Goal: Transaction & Acquisition: Purchase product/service

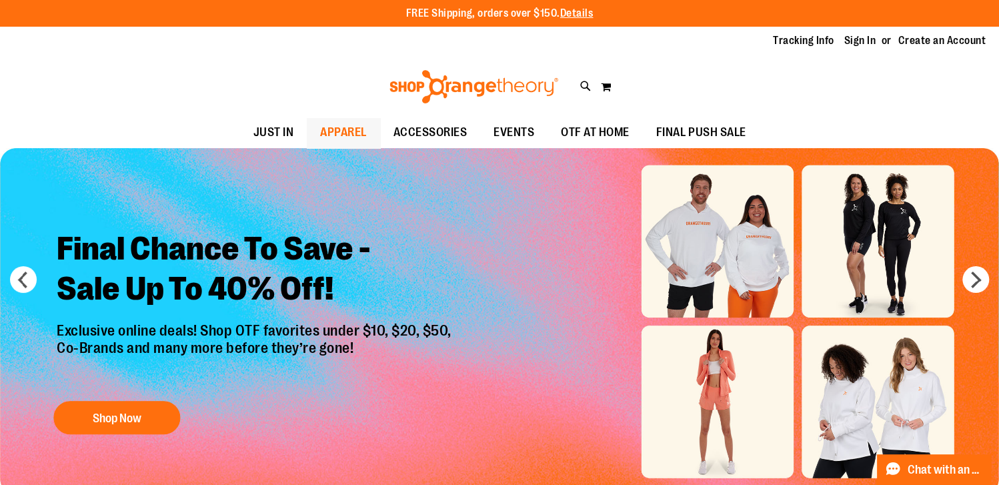
click at [342, 132] on span "APPAREL" at bounding box center [343, 132] width 47 height 30
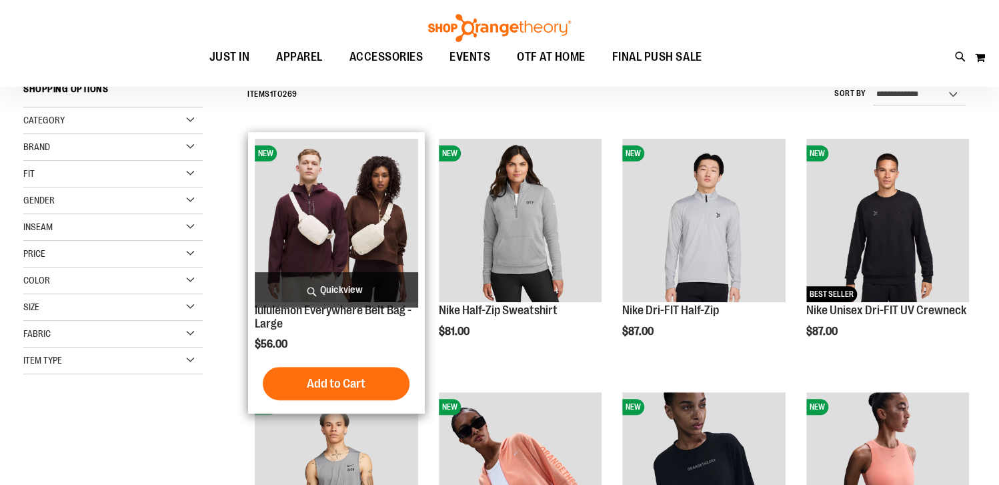
scroll to position [333, 0]
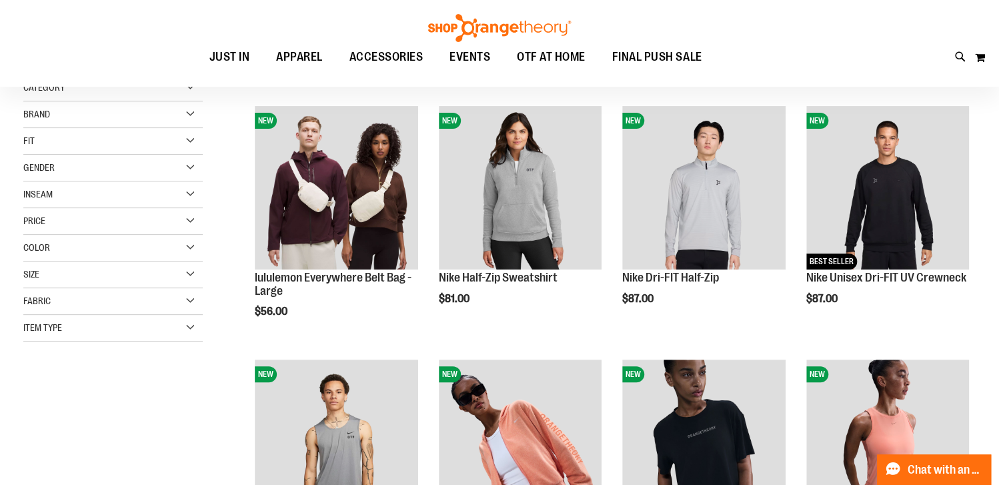
scroll to position [66, 0]
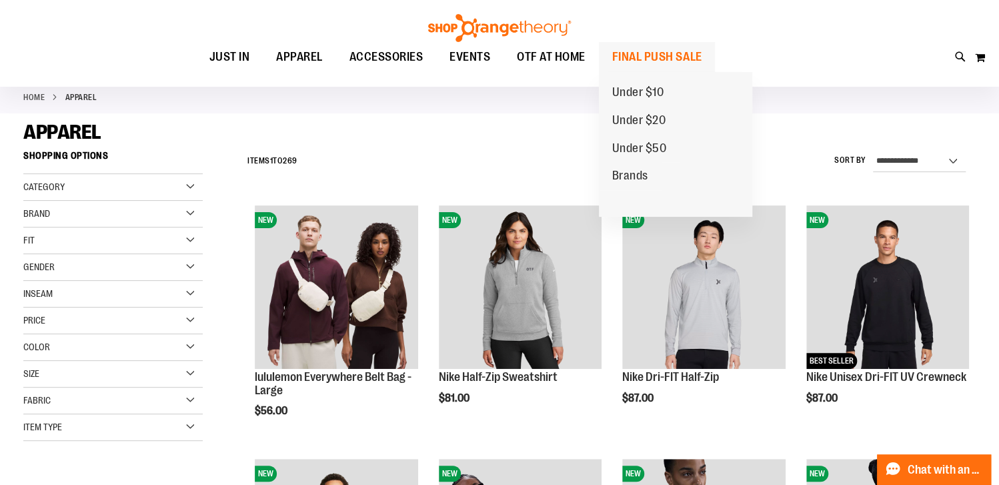
type input "**********"
click at [654, 60] on span "FINAL PUSH SALE" at bounding box center [657, 57] width 90 height 30
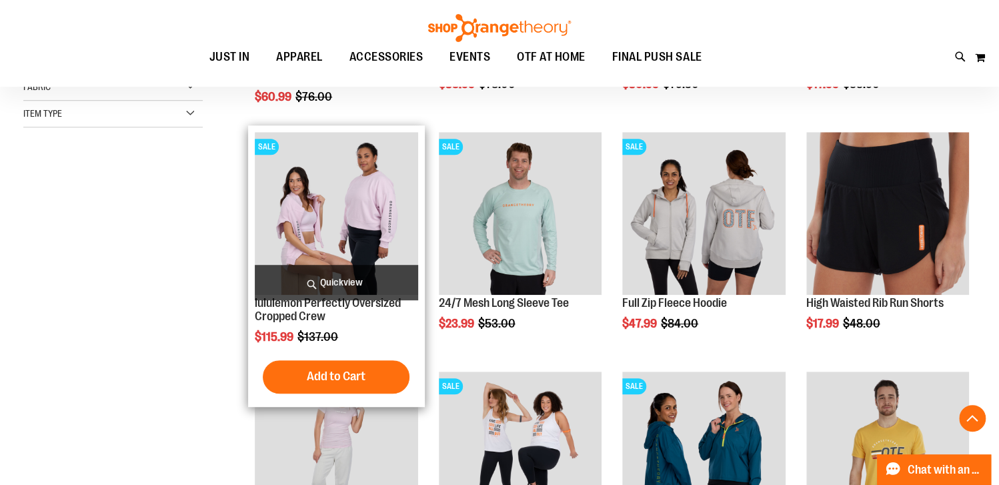
scroll to position [466, 0]
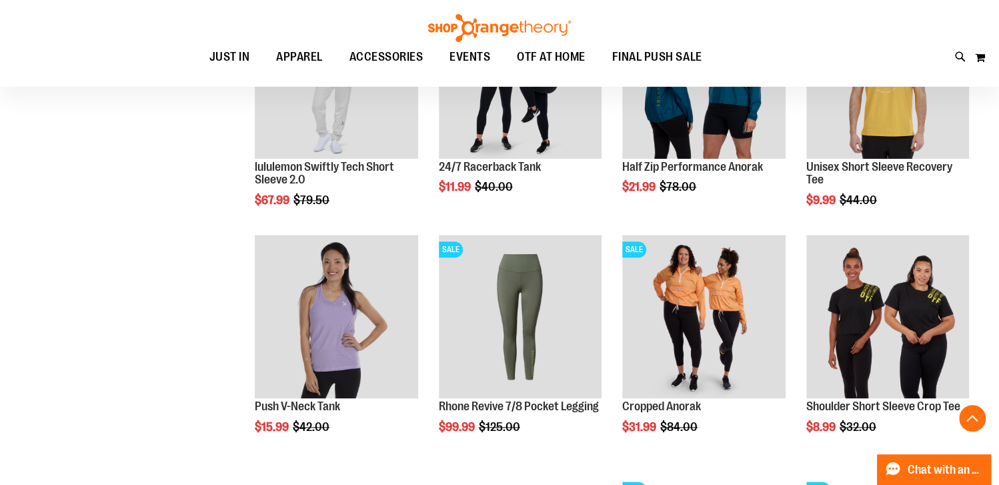
scroll to position [800, 0]
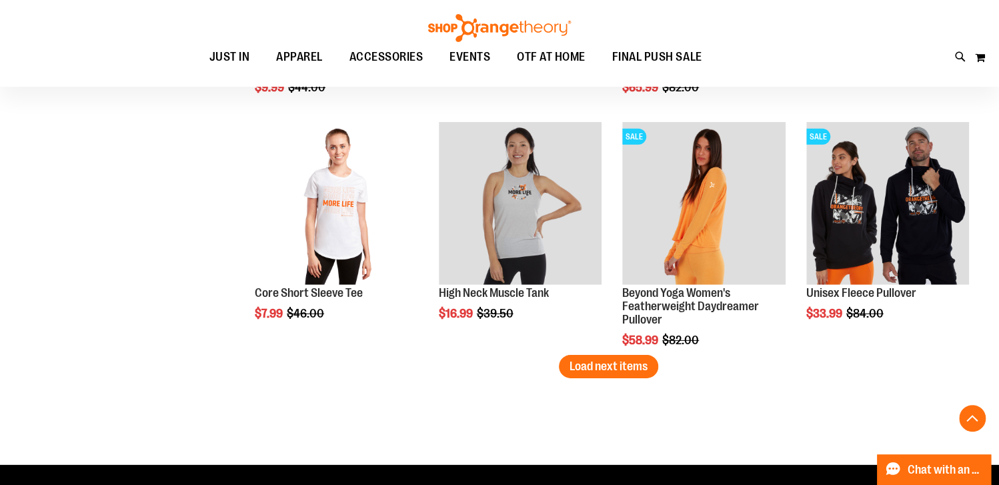
scroll to position [2134, 0]
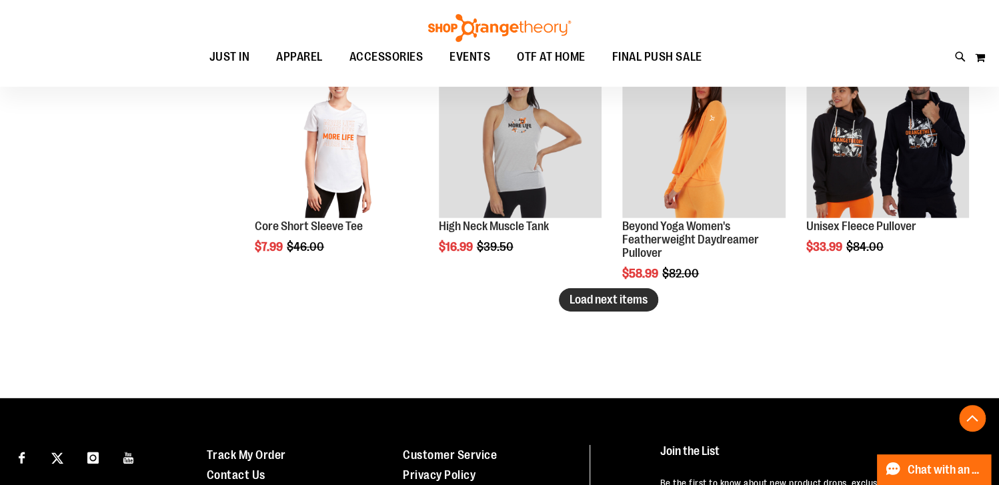
type input "**********"
click at [575, 299] on span "Load next items" at bounding box center [609, 299] width 78 height 13
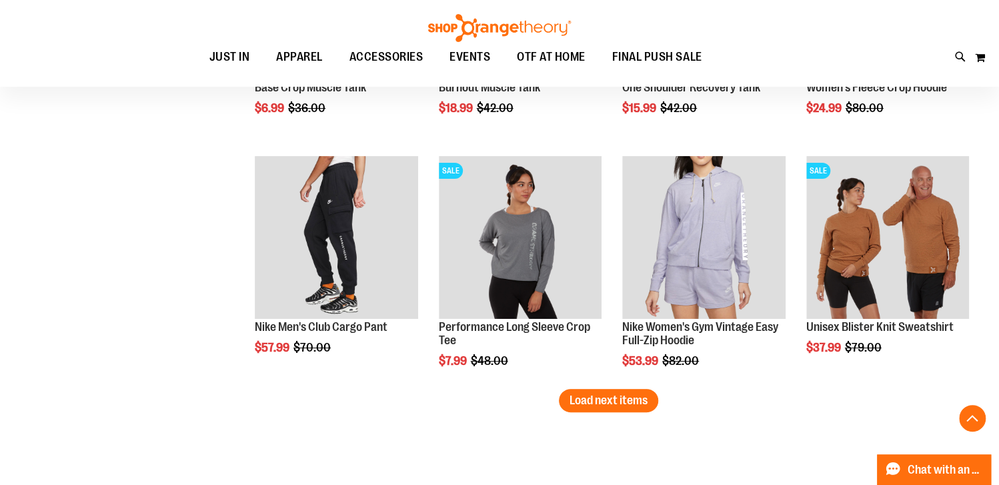
scroll to position [2801, 0]
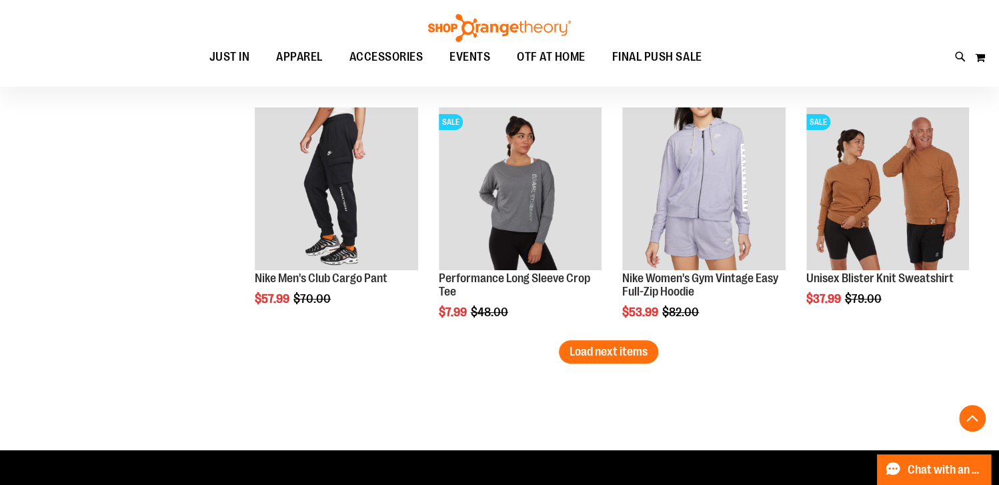
drag, startPoint x: 615, startPoint y: 350, endPoint x: 546, endPoint y: 356, distance: 69.0
click at [615, 350] on span "Load next items" at bounding box center [609, 351] width 78 height 13
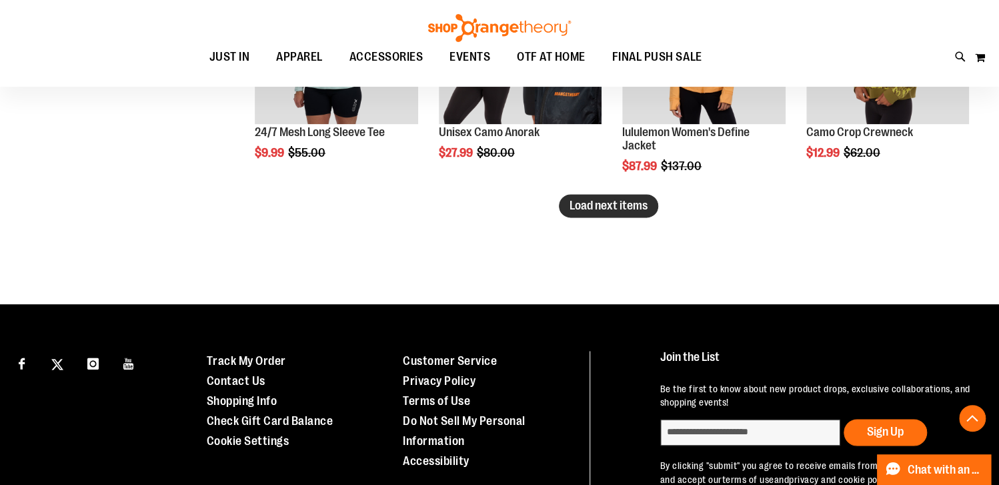
scroll to position [3601, 0]
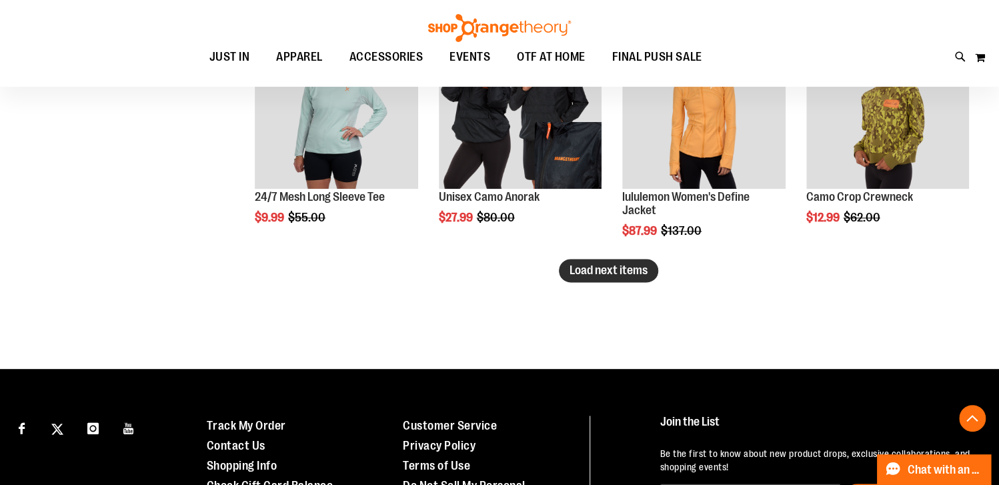
click at [590, 265] on span "Load next items" at bounding box center [609, 269] width 78 height 13
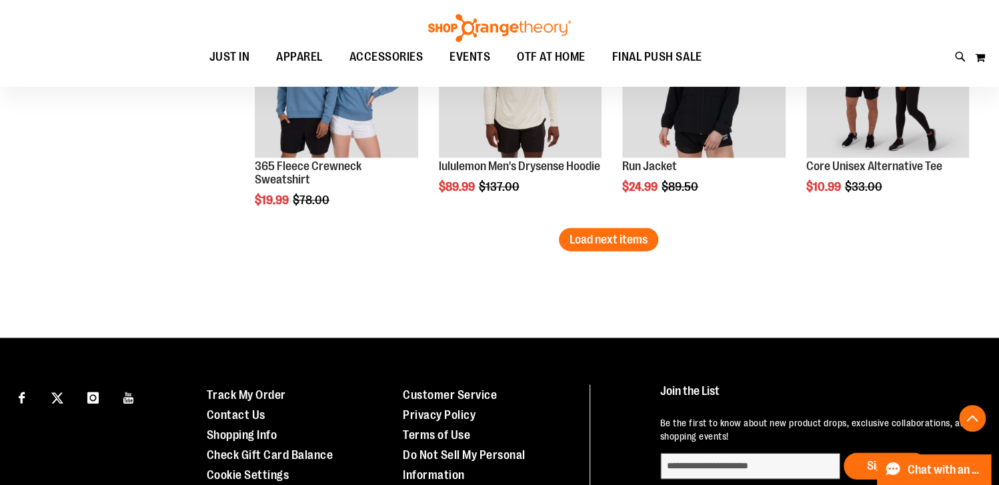
scroll to position [4213, 0]
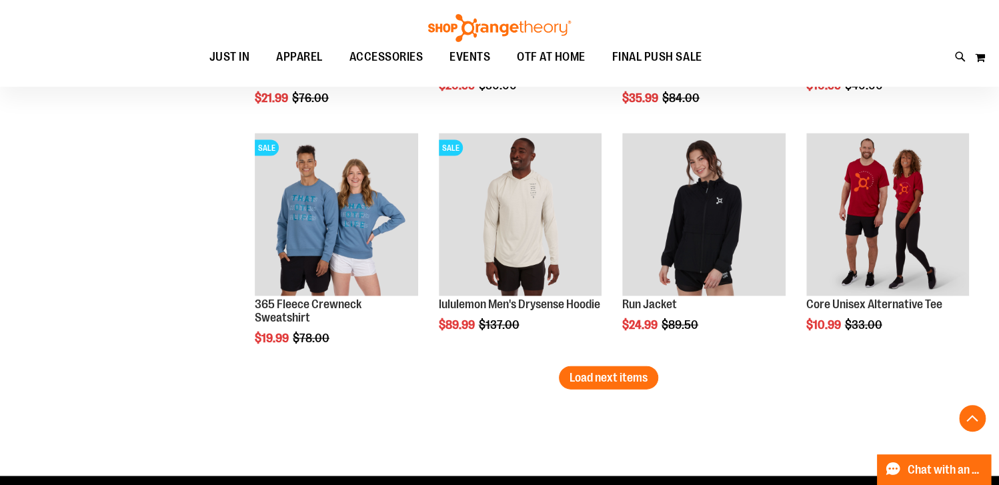
drag, startPoint x: 632, startPoint y: 382, endPoint x: 600, endPoint y: 379, distance: 31.5
click at [632, 382] on span "Load next items" at bounding box center [609, 377] width 78 height 13
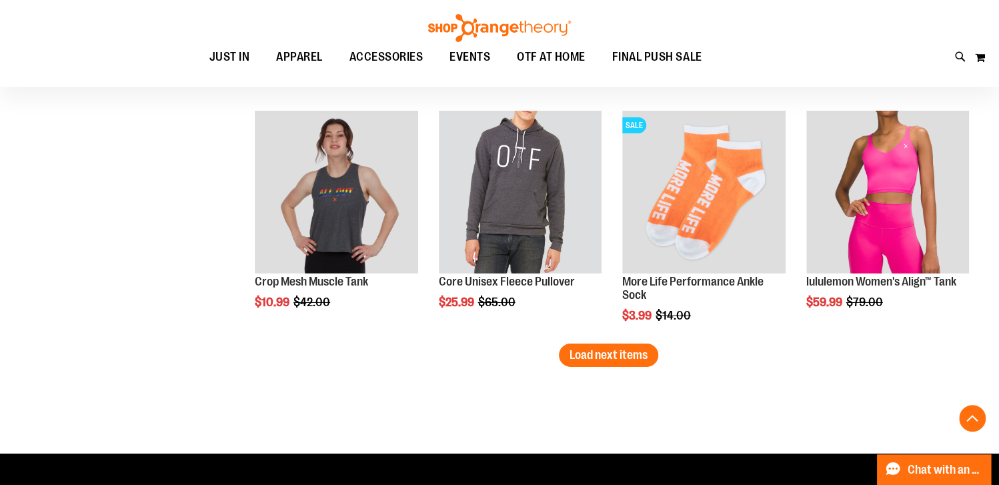
scroll to position [5080, 0]
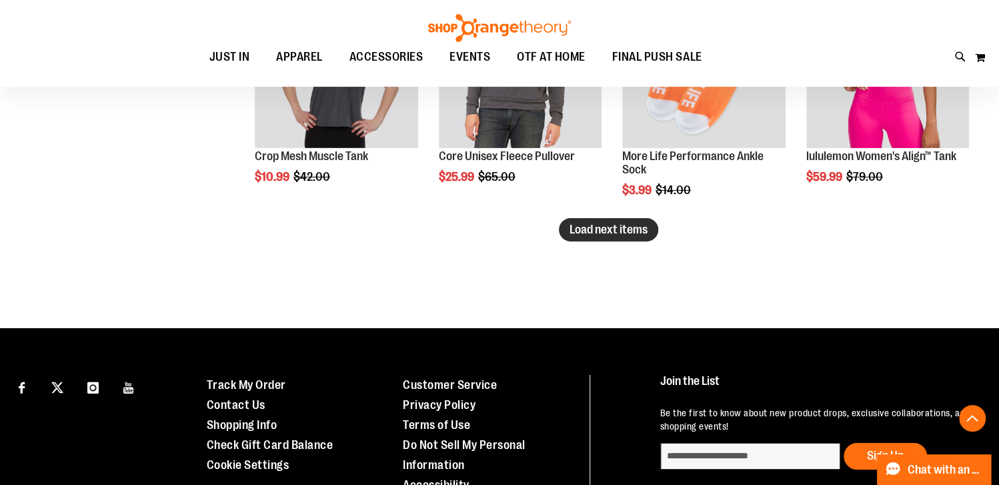
click at [633, 231] on span "Load next items" at bounding box center [609, 229] width 78 height 13
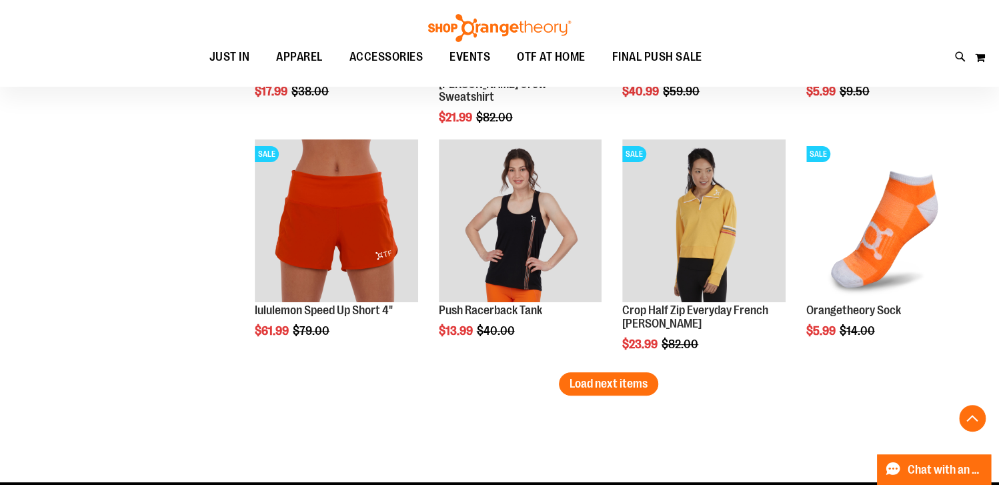
scroll to position [5614, 0]
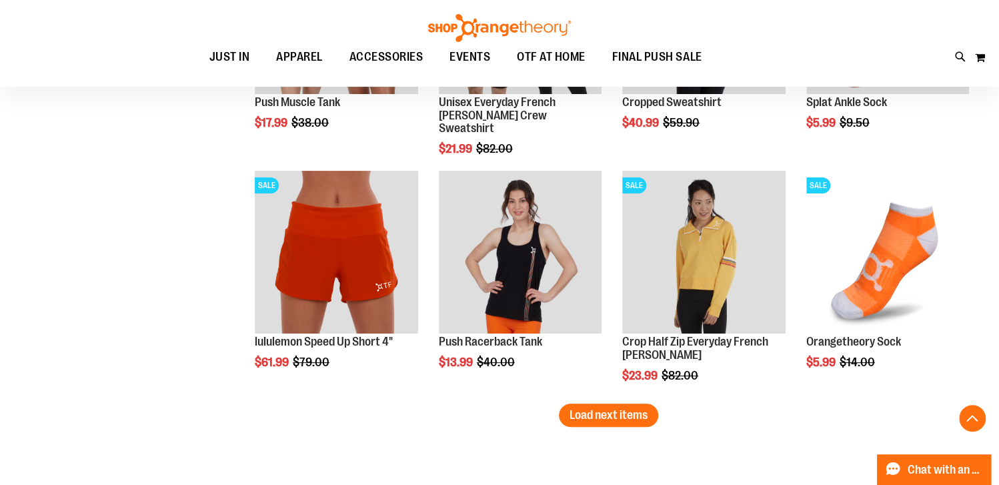
click at [620, 418] on span "Load next items" at bounding box center [609, 414] width 78 height 13
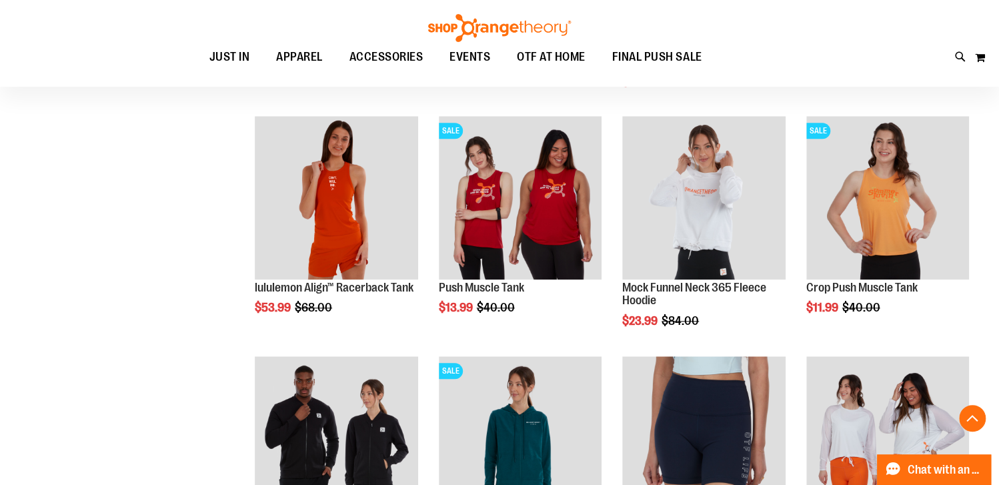
scroll to position [6347, 0]
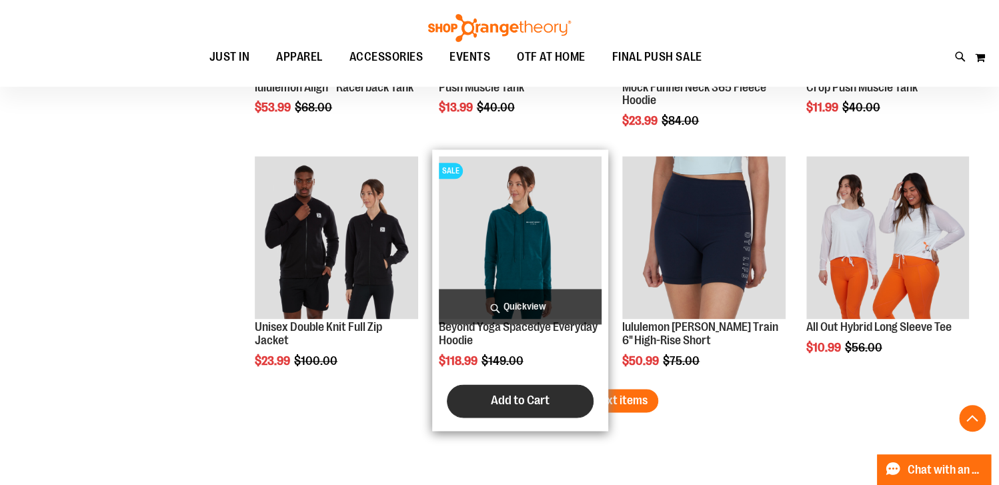
drag, startPoint x: 585, startPoint y: 399, endPoint x: 546, endPoint y: 388, distance: 40.1
click at [585, 399] on span "Load next items" at bounding box center [609, 400] width 78 height 13
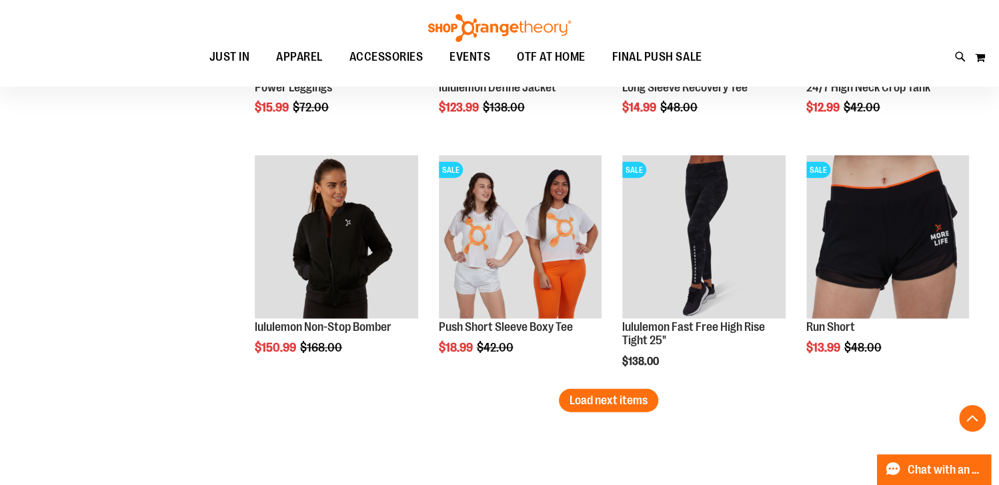
scroll to position [7081, 0]
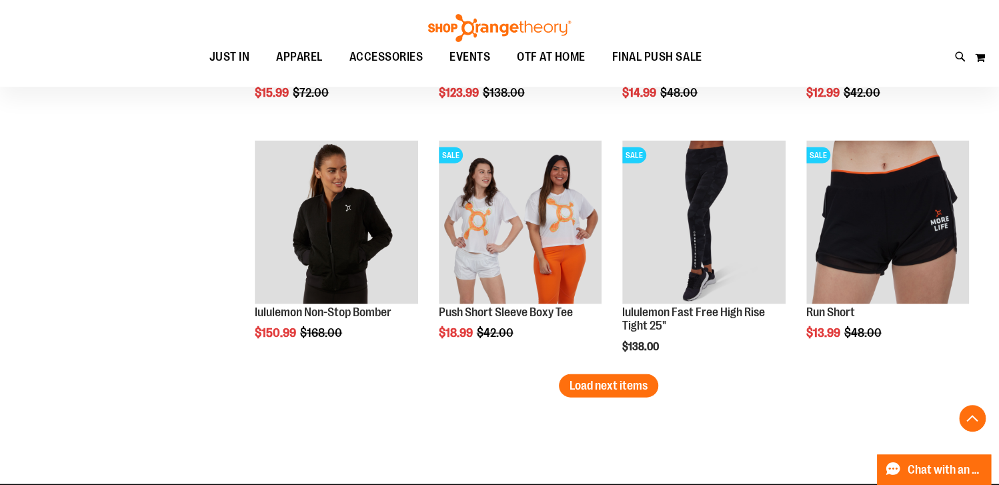
click at [614, 392] on button "Load next items" at bounding box center [608, 385] width 99 height 23
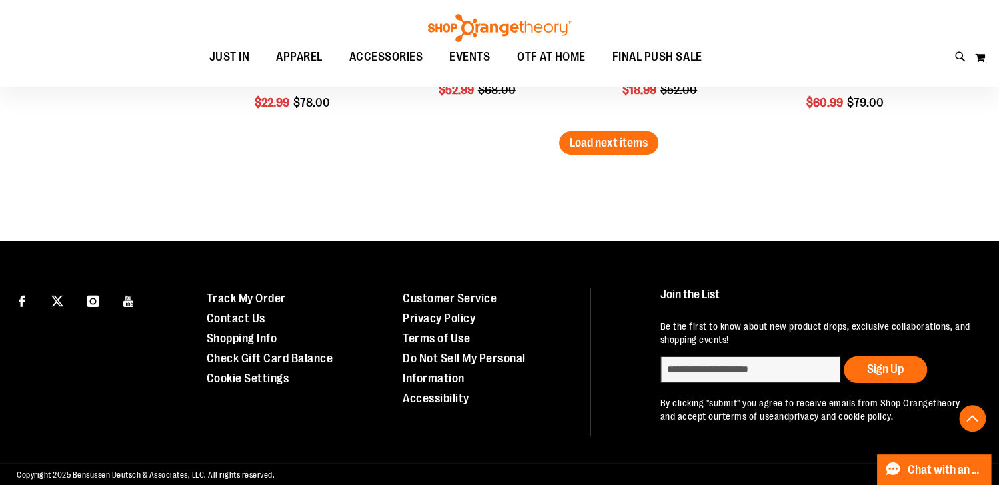
scroll to position [8075, 0]
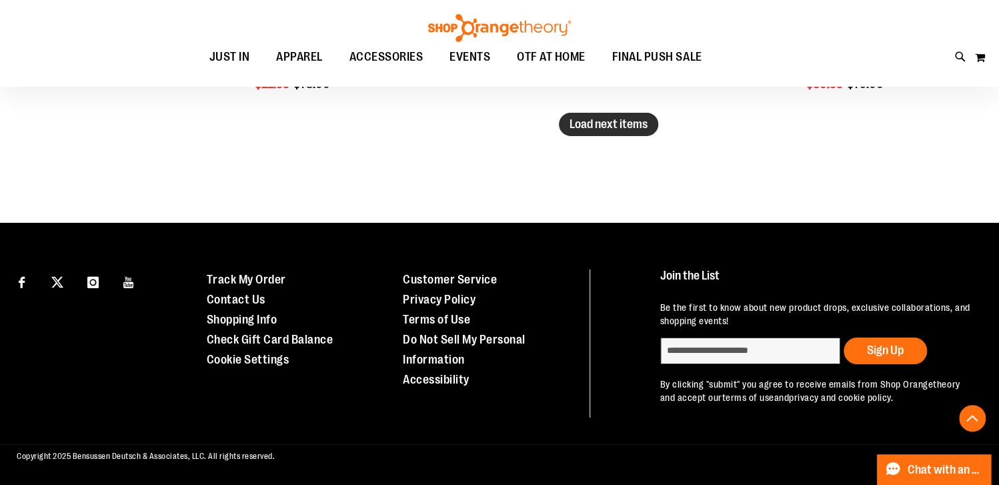
click at [586, 117] on span "Load next items" at bounding box center [609, 123] width 78 height 13
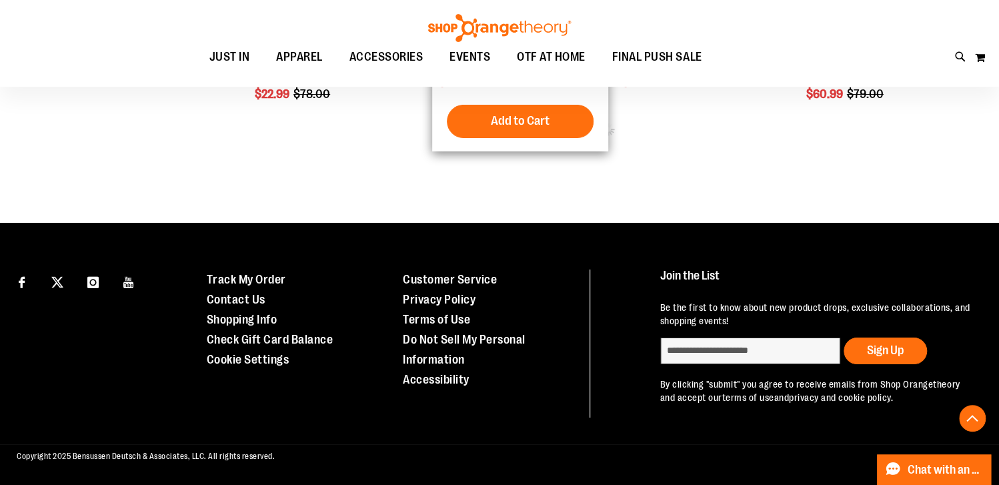
scroll to position [8065, 0]
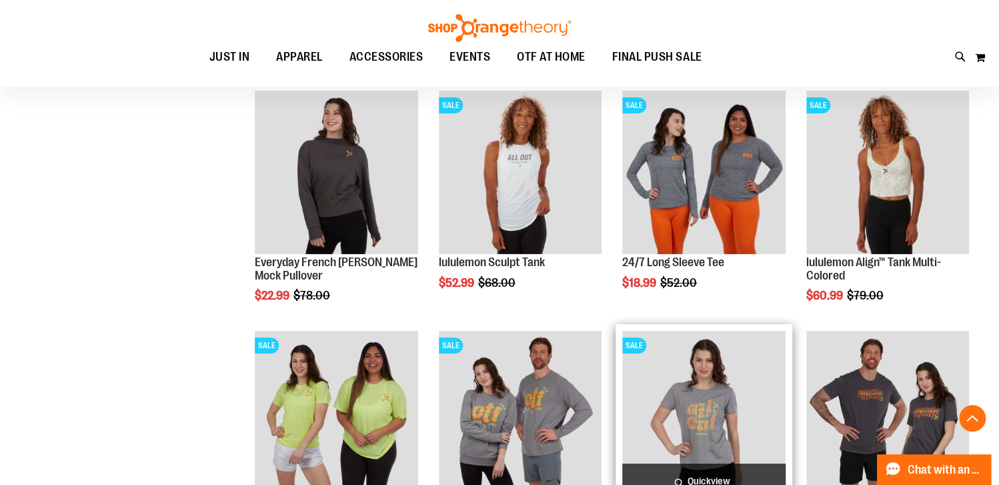
scroll to position [8065, 0]
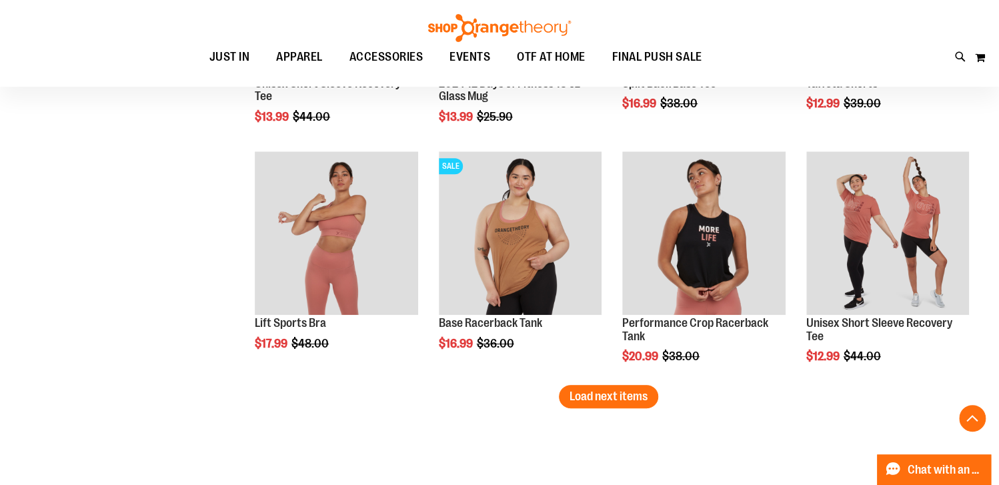
scroll to position [8532, 0]
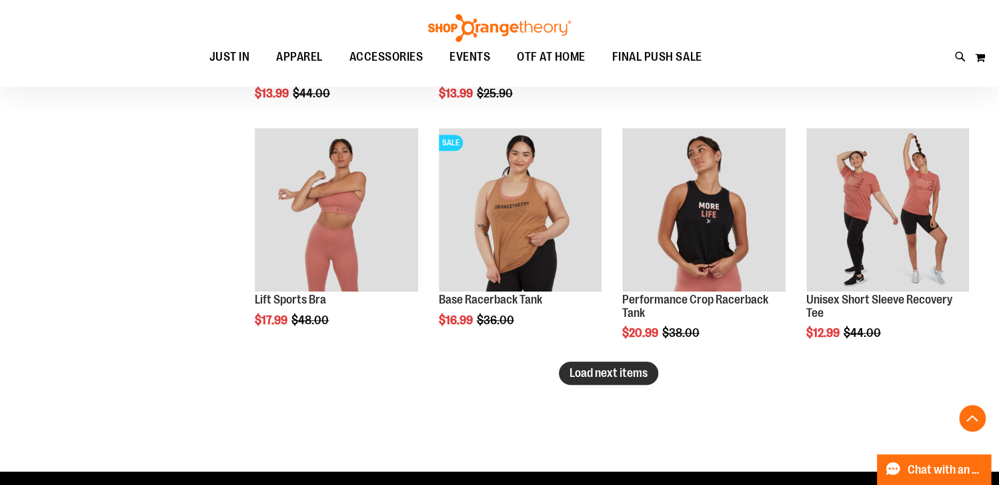
click at [641, 374] on span "Load next items" at bounding box center [609, 372] width 78 height 13
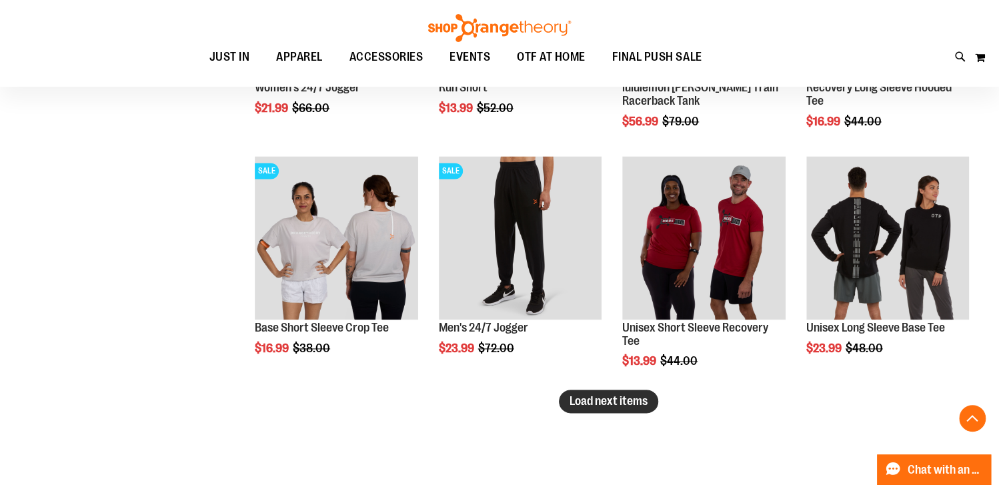
scroll to position [9246, 0]
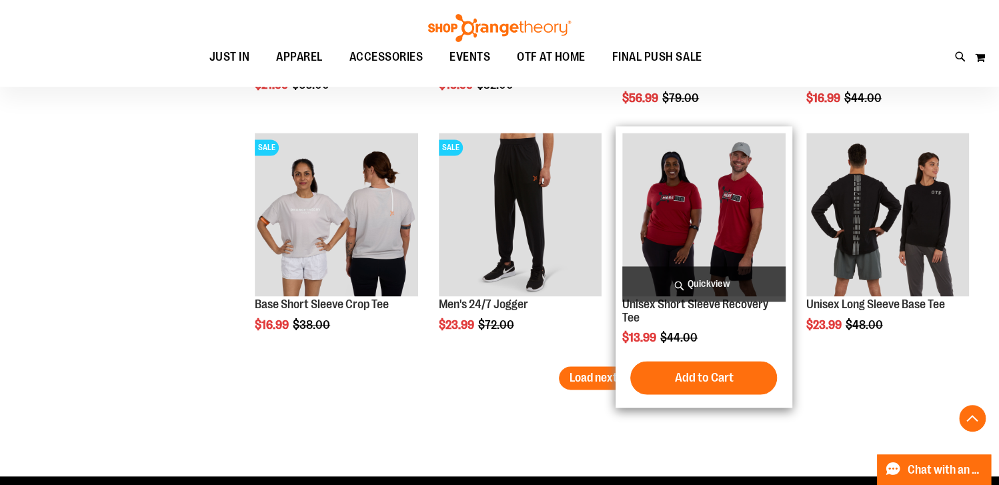
drag, startPoint x: 632, startPoint y: 374, endPoint x: 621, endPoint y: 371, distance: 11.2
click at [630, 374] on span "Load next items" at bounding box center [609, 377] width 78 height 13
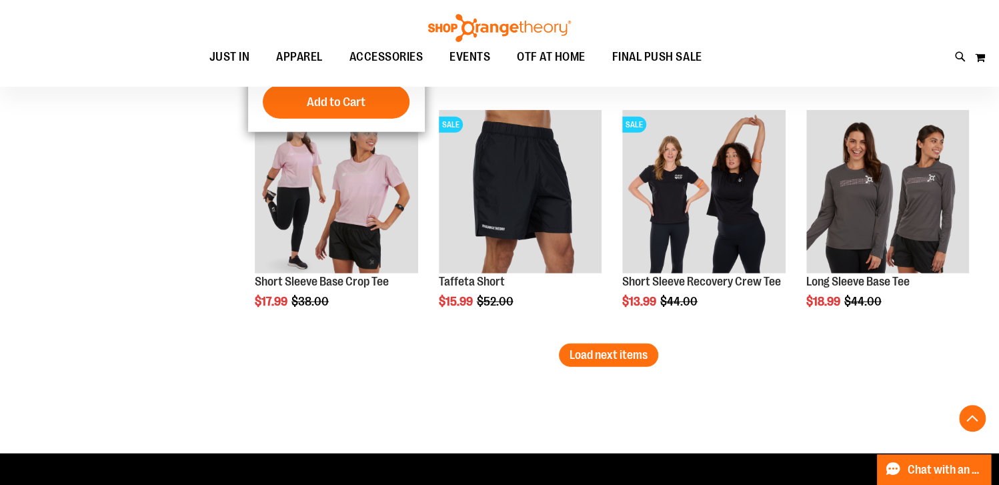
scroll to position [10180, 0]
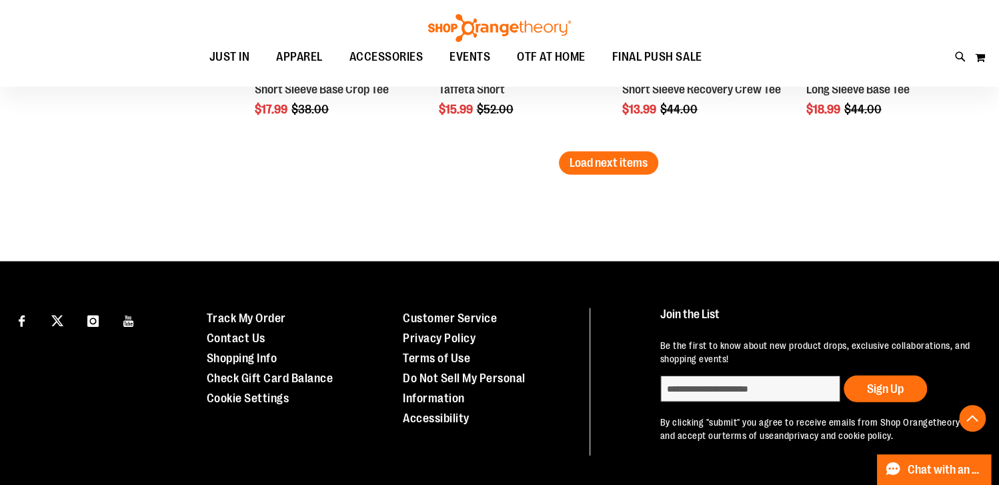
click at [629, 157] on span "Load next items" at bounding box center [609, 162] width 78 height 13
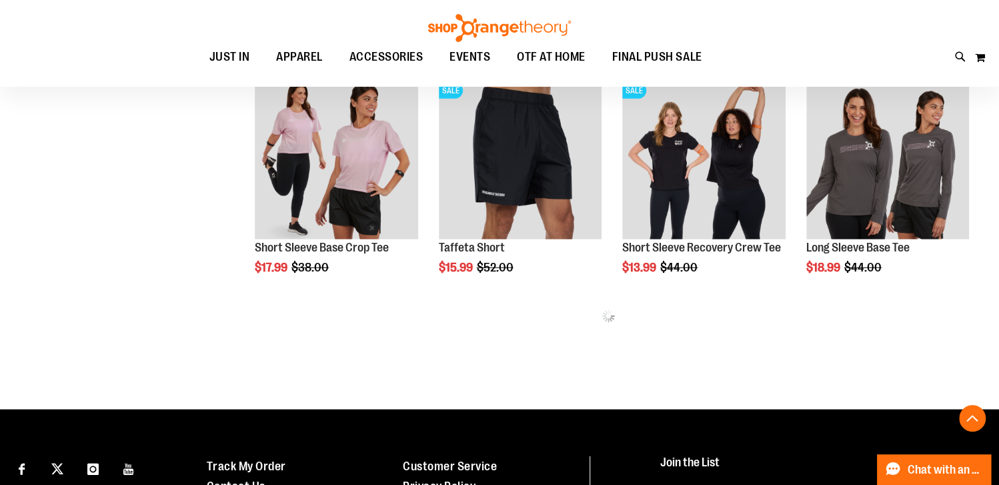
scroll to position [9955, 0]
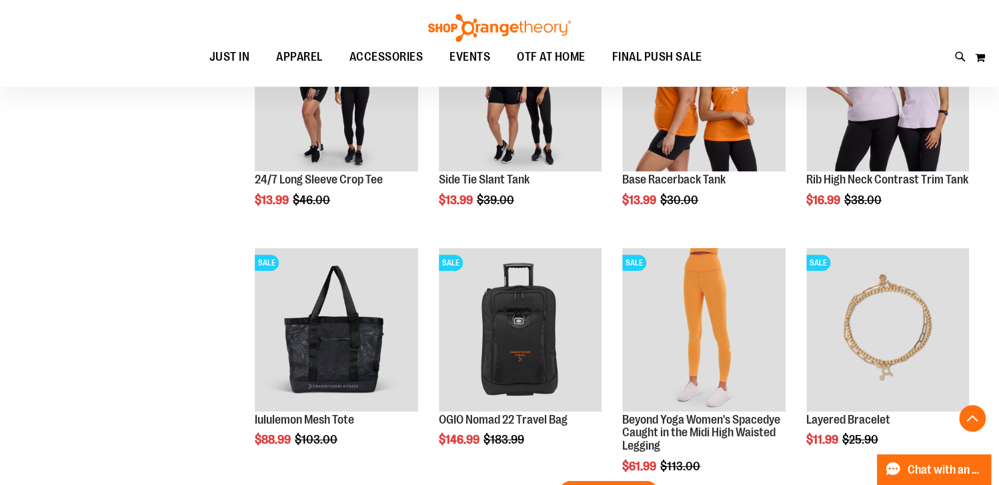
scroll to position [10689, 0]
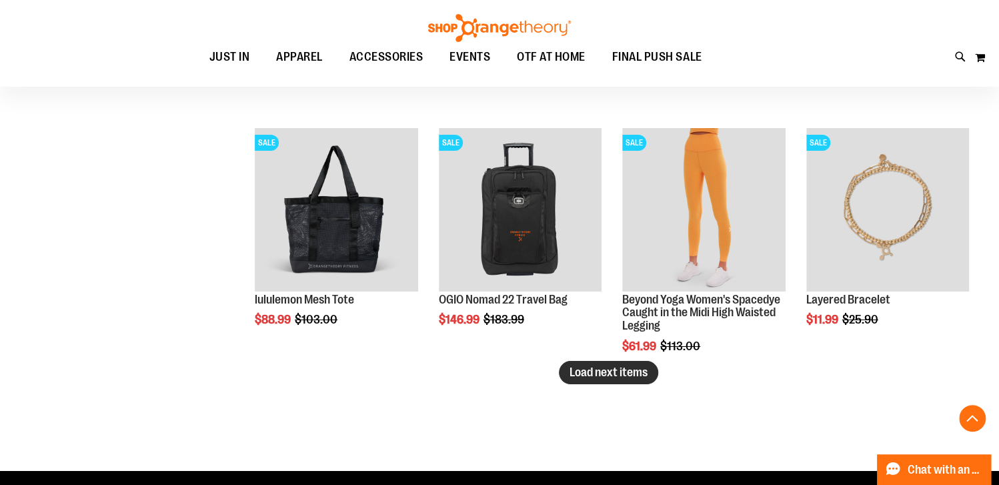
click at [592, 379] on span "Load next items" at bounding box center [609, 372] width 78 height 13
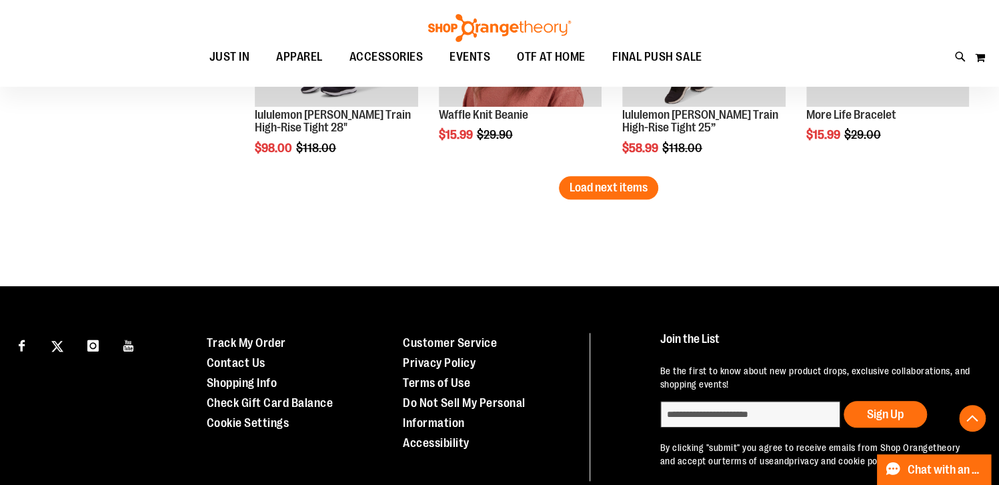
scroll to position [11603, 0]
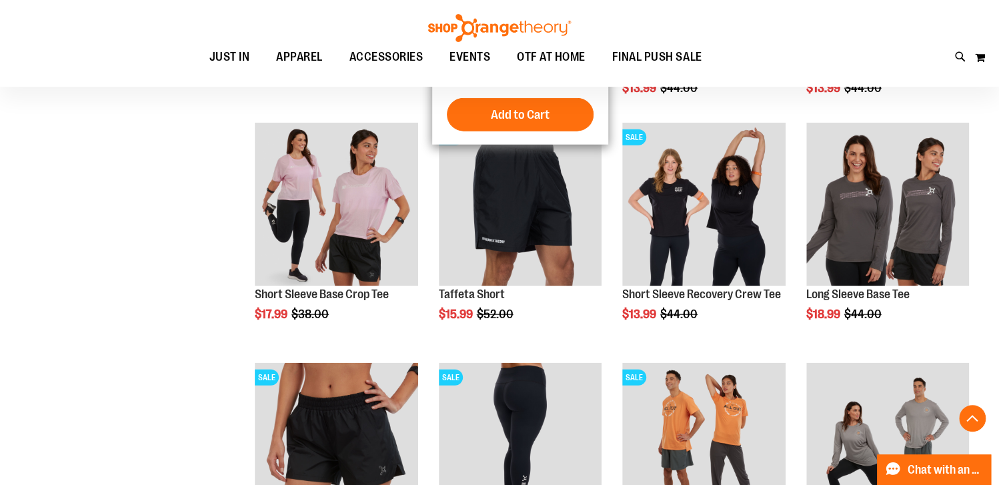
scroll to position [9802, 0]
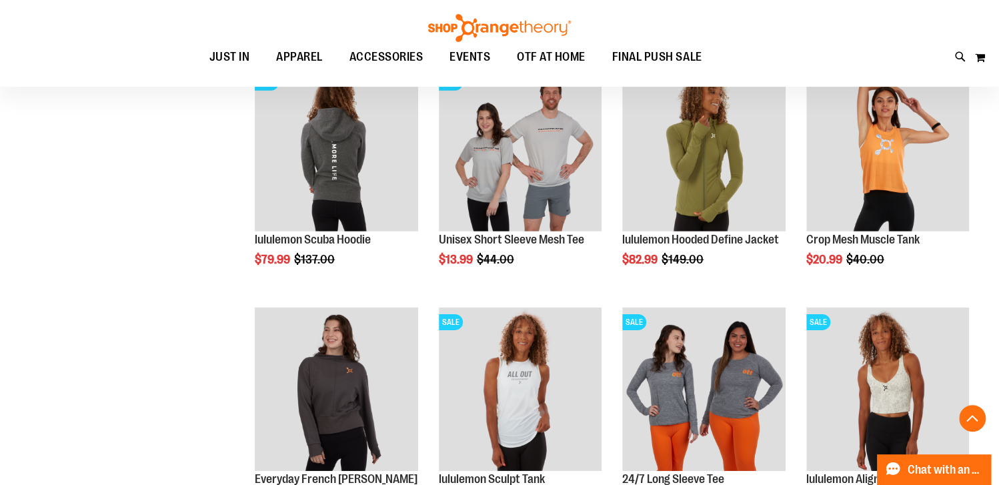
scroll to position [7577, 0]
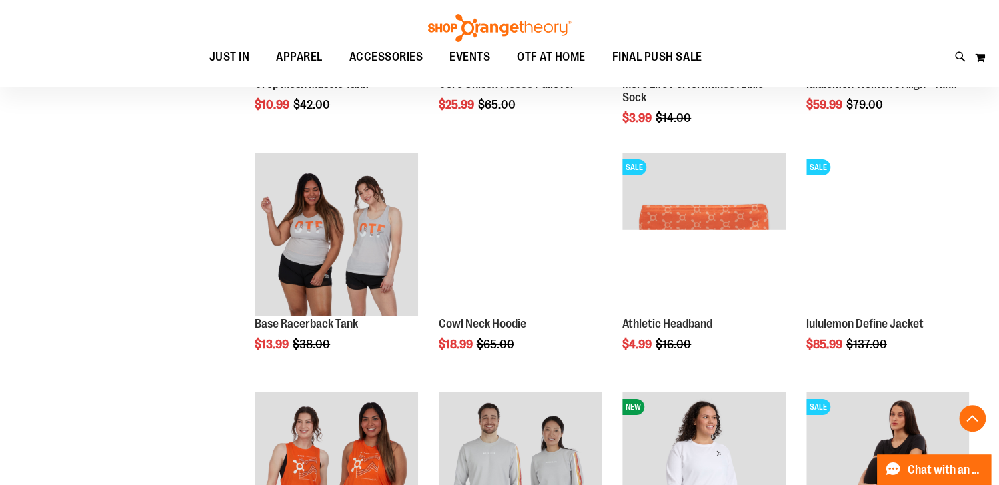
scroll to position [5138, 0]
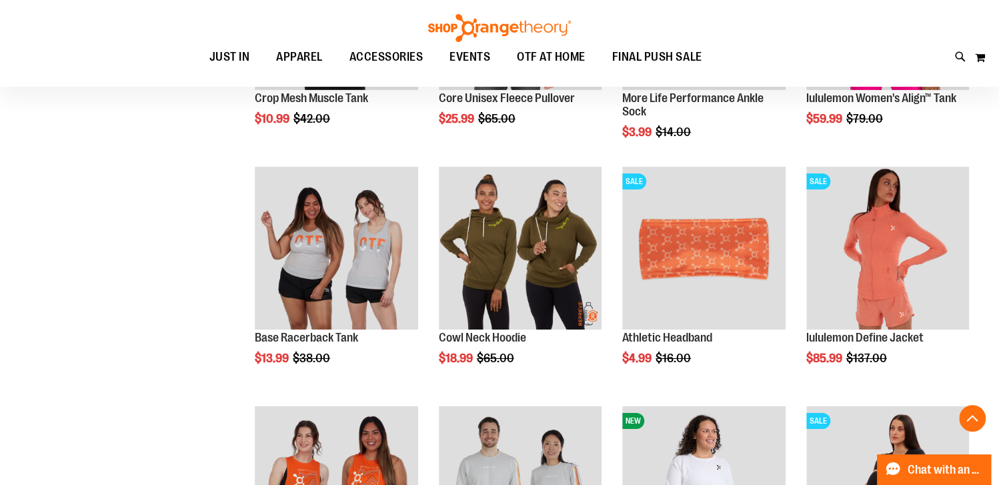
scroll to position [5055, 0]
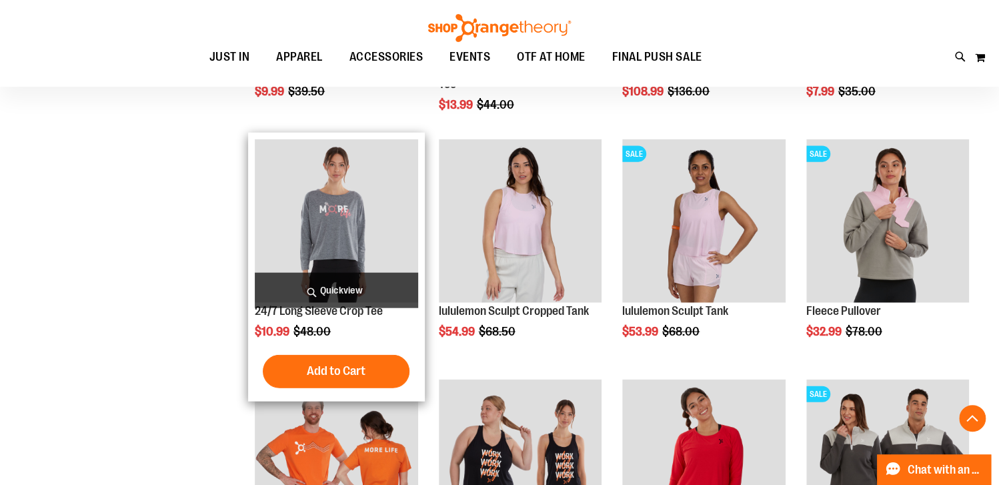
scroll to position [1519, 0]
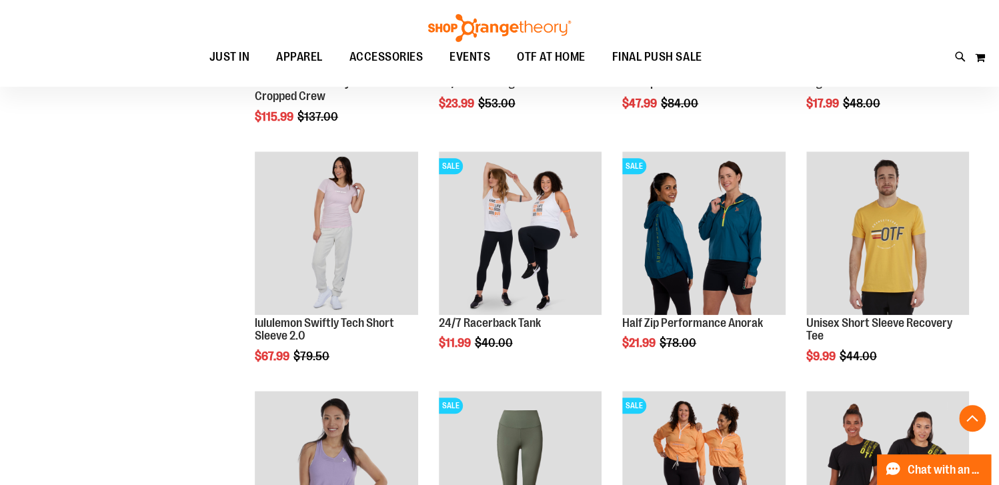
scroll to position [518, 0]
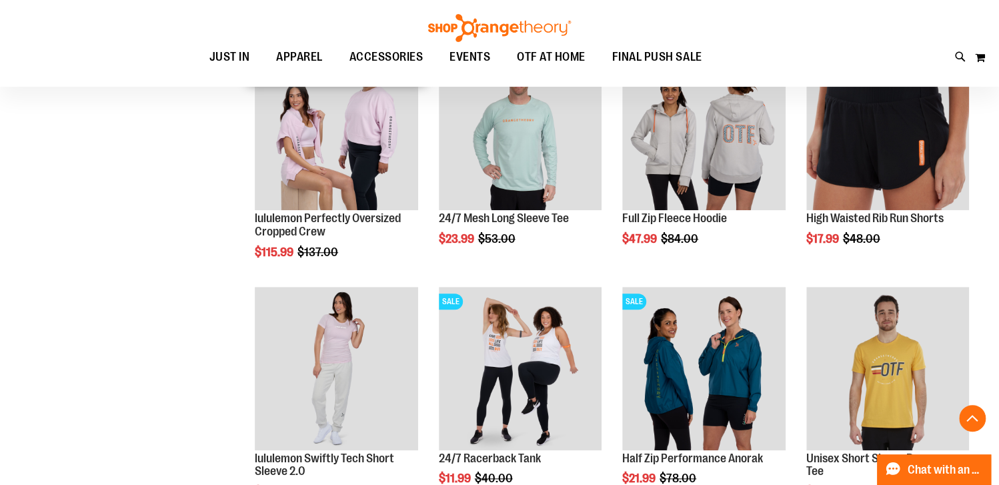
scroll to position [466, 0]
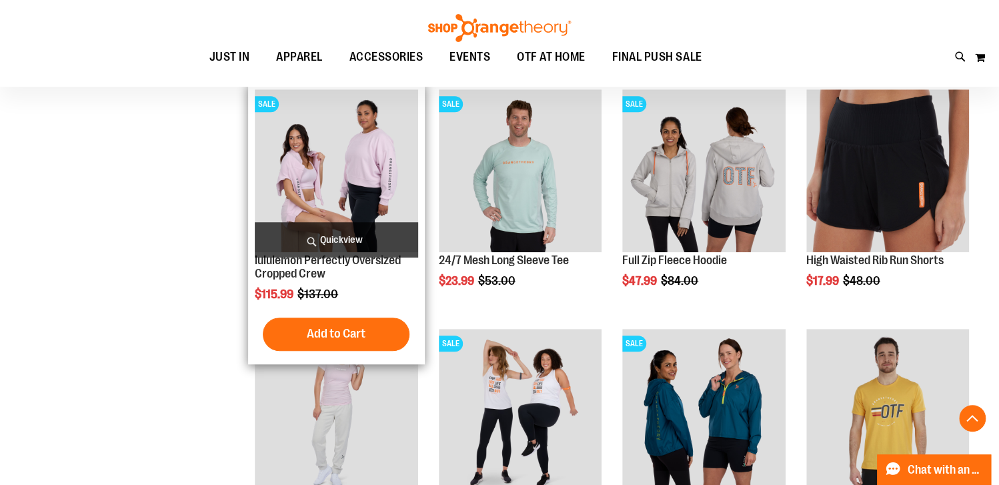
scroll to position [400, 0]
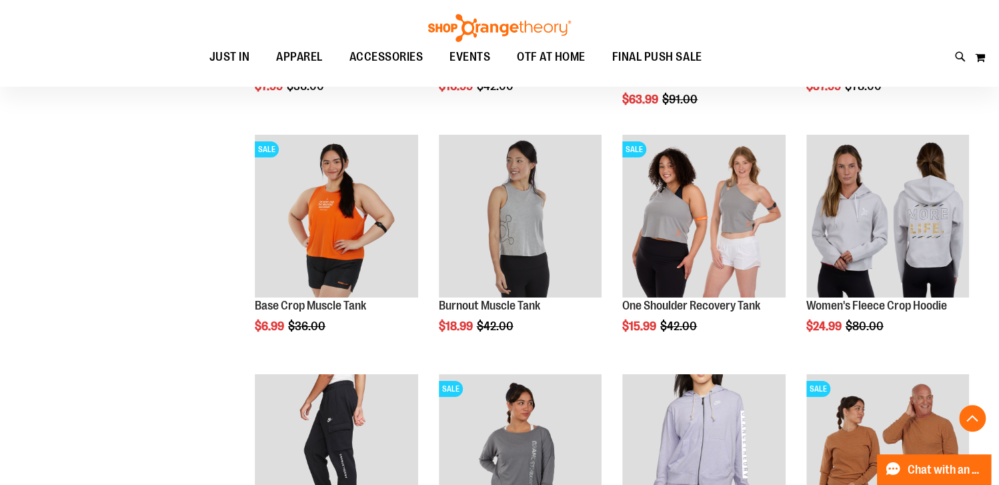
scroll to position [2667, 0]
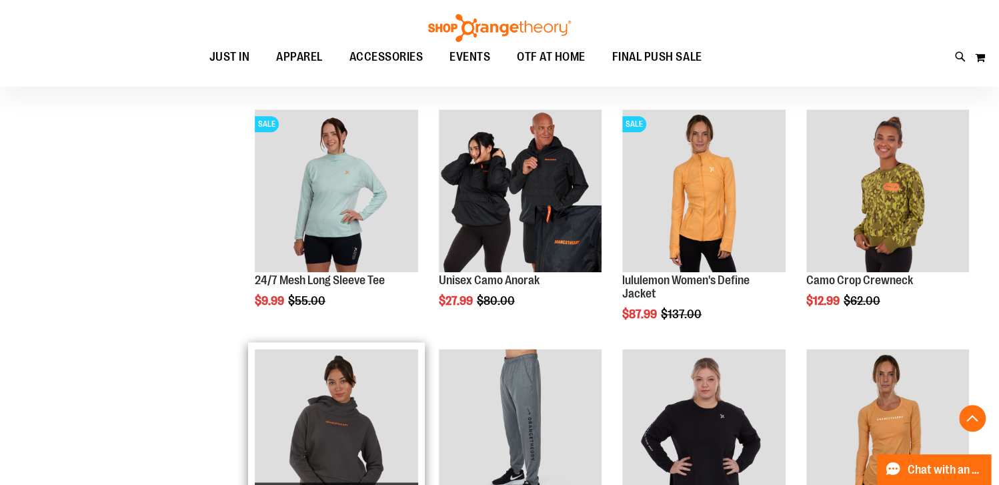
scroll to position [3601, 0]
